Goal: Find specific page/section: Find specific page/section

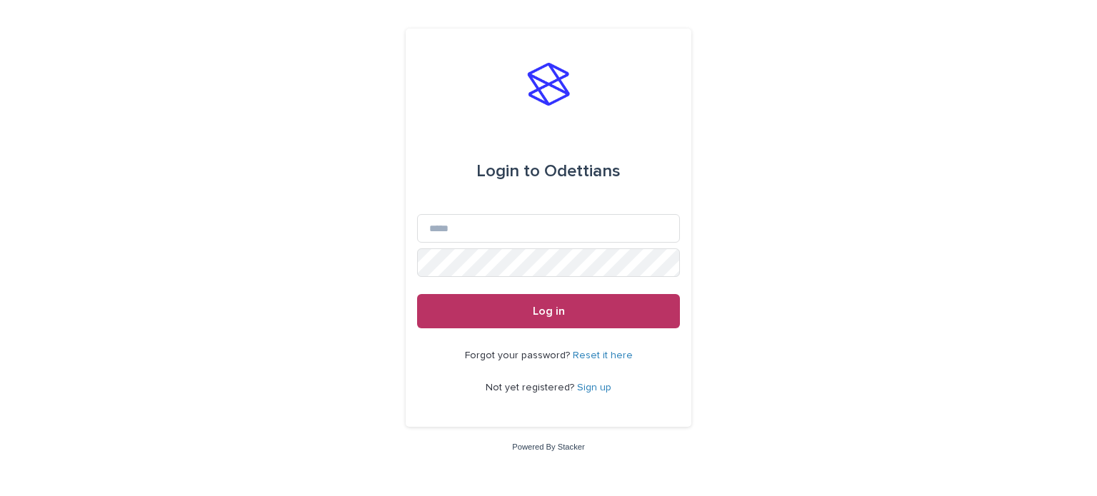
type input "**********"
click at [417, 294] on button "Log in" at bounding box center [548, 311] width 263 height 34
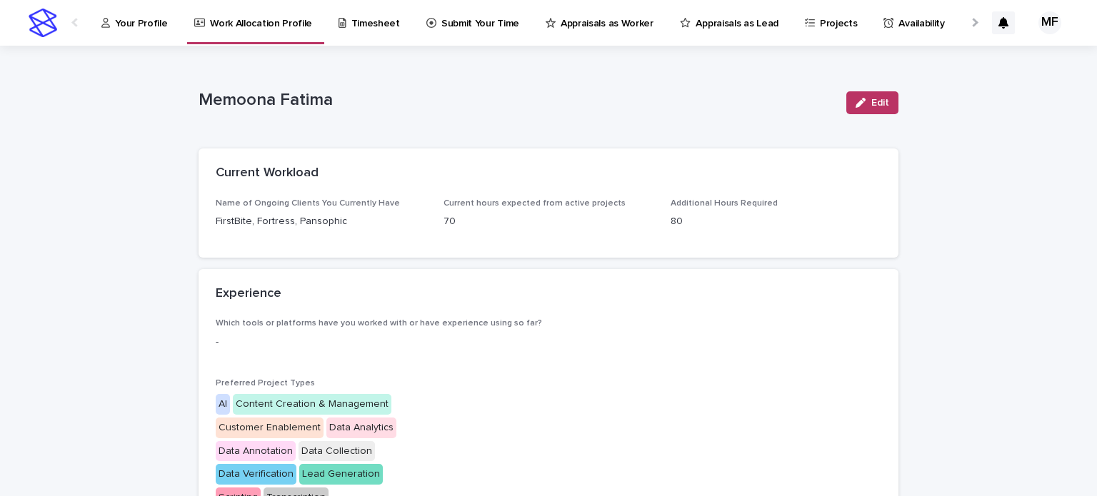
click at [464, 19] on p "Submit Your Time" at bounding box center [480, 15] width 78 height 30
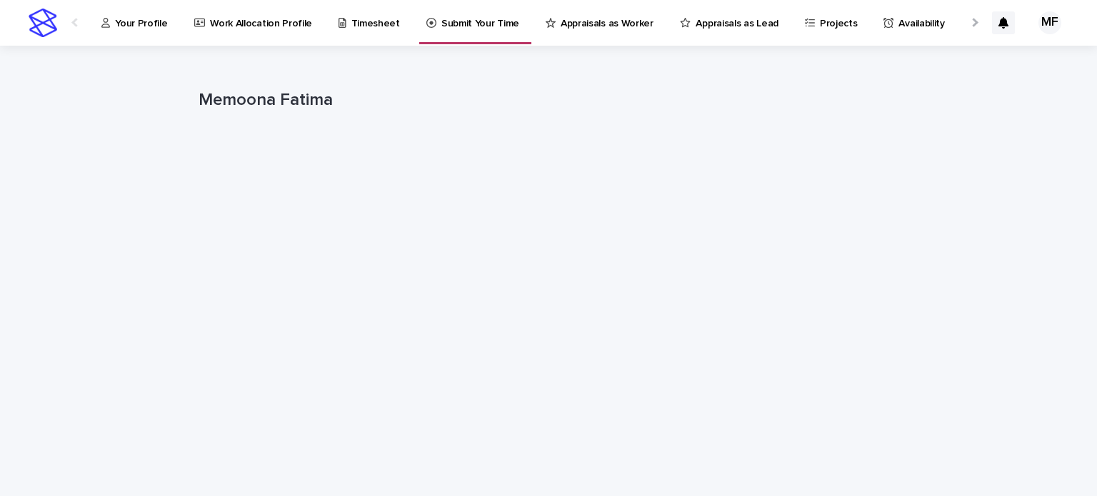
click at [619, 18] on p "Appraisals as Worker" at bounding box center [607, 15] width 93 height 30
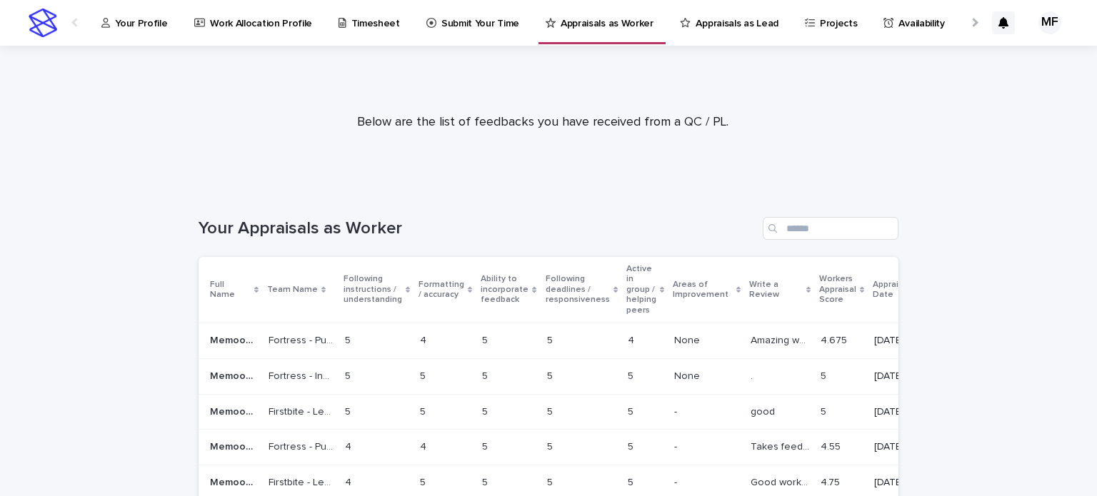
click at [263, 30] on link "Work Allocation Profile" at bounding box center [256, 22] width 126 height 44
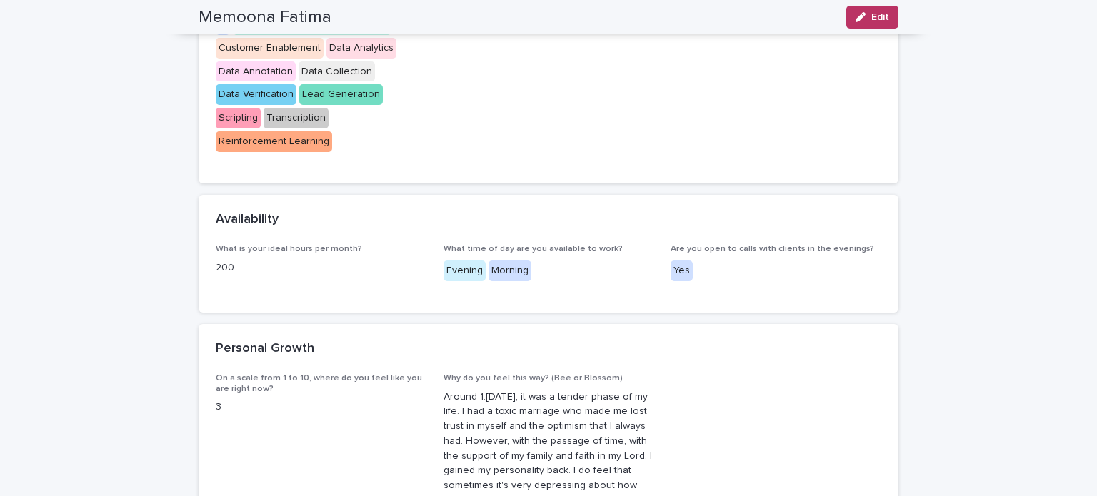
scroll to position [383, 0]
